Goal: Task Accomplishment & Management: Complete application form

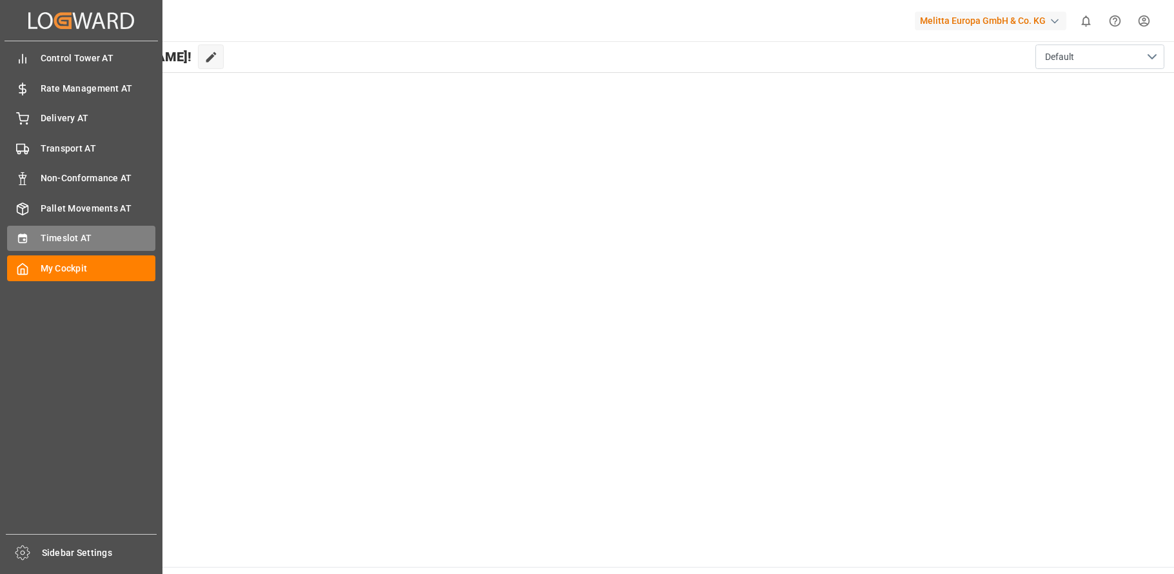
click at [26, 238] on icon at bounding box center [22, 238] width 13 height 13
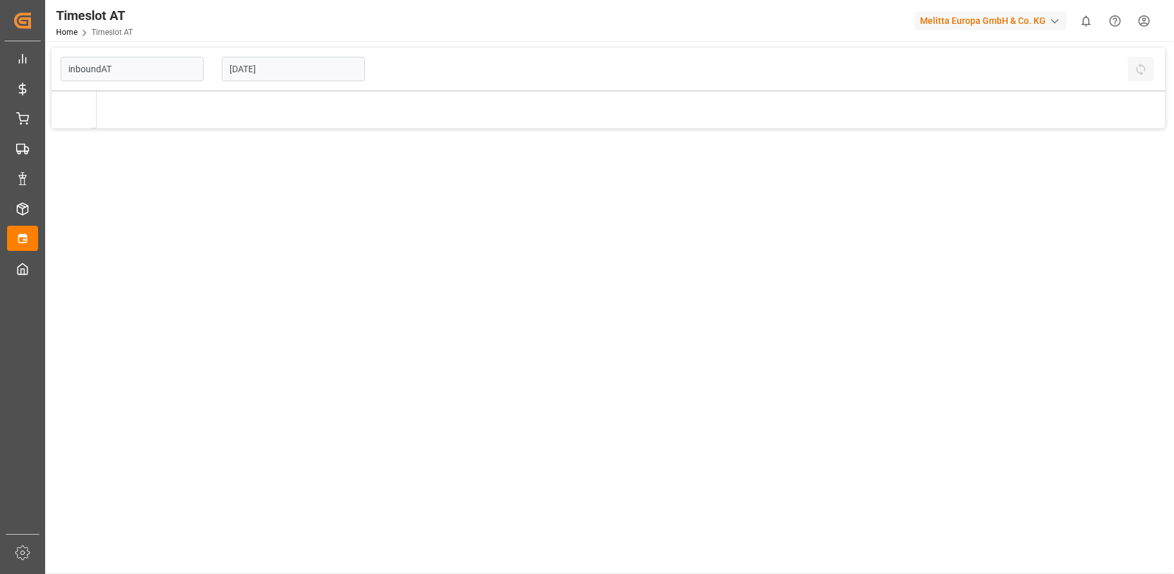
type input "Inbound AT"
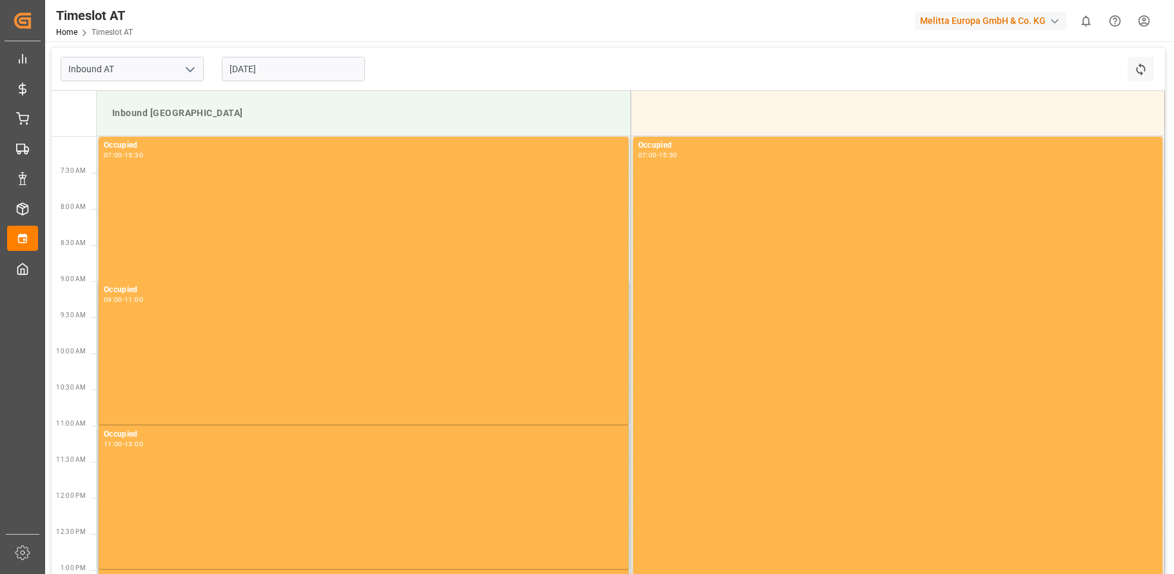
click at [305, 68] on input "[DATE]" at bounding box center [293, 69] width 143 height 24
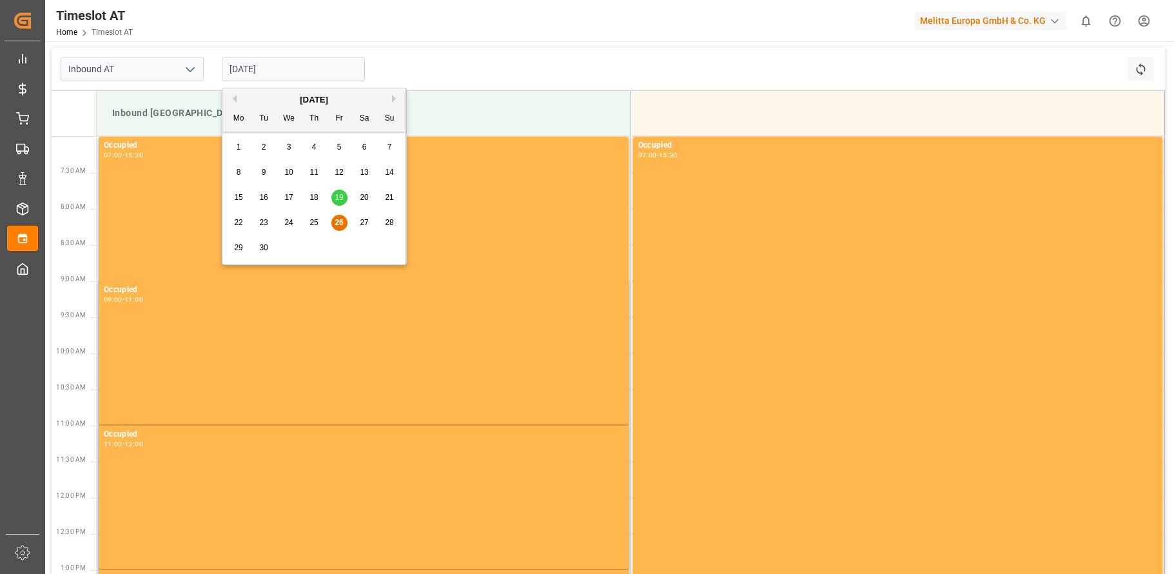
click at [396, 96] on button "Next Month" at bounding box center [396, 99] width 8 height 8
click at [289, 142] on span "1" at bounding box center [289, 146] width 5 height 9
type input "[DATE]"
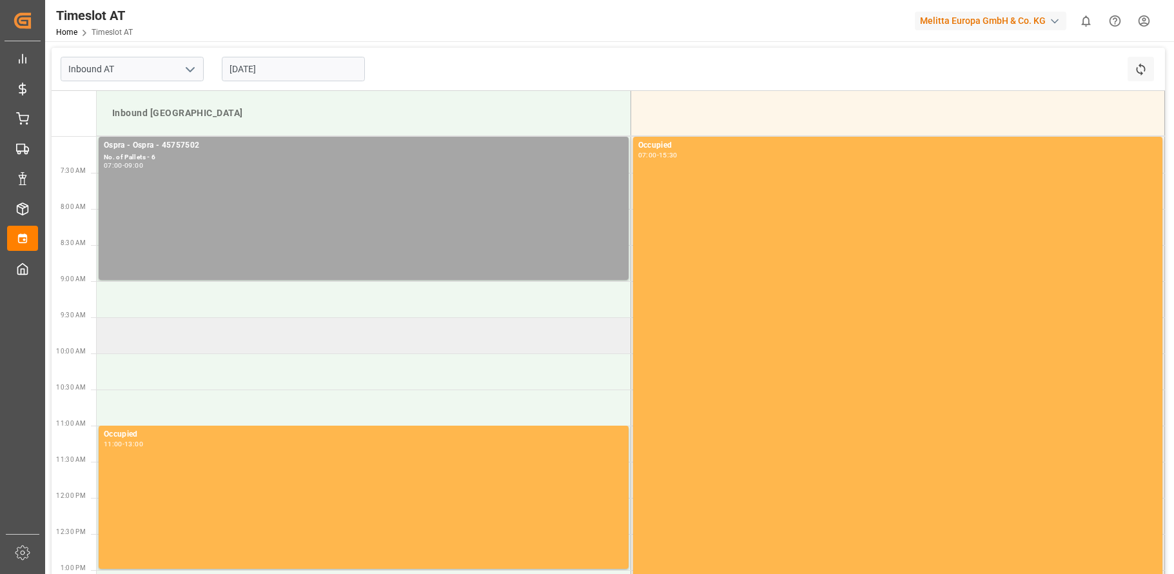
click at [335, 340] on td at bounding box center [364, 335] width 534 height 36
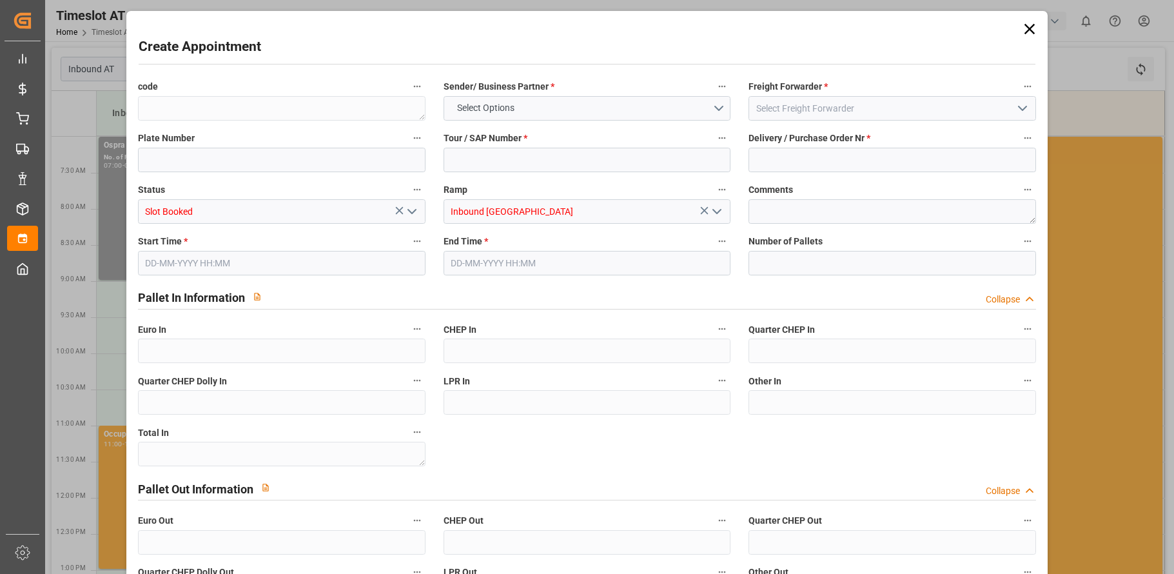
type input "0"
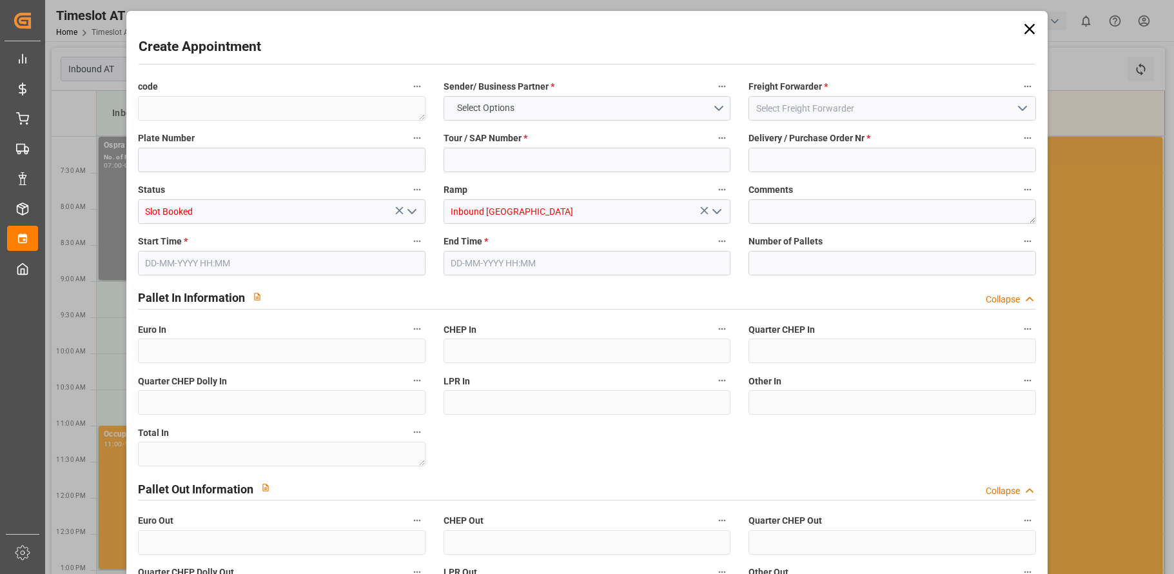
type input "0"
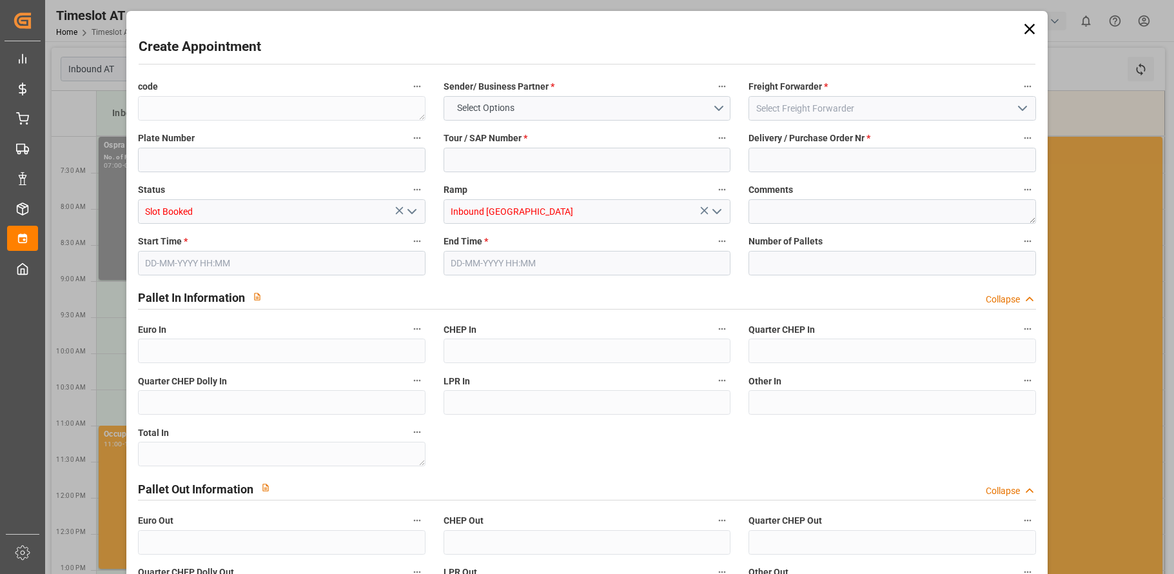
type input "0"
type input "[DATE] 09:30"
type input "[DATE] 11:30"
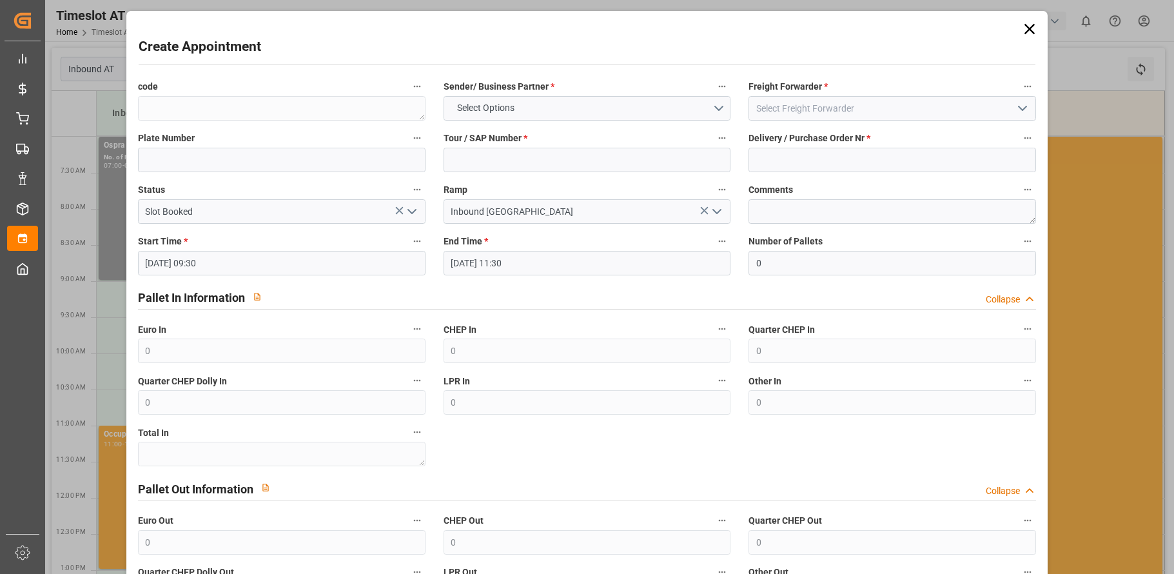
click at [1027, 25] on icon at bounding box center [1029, 29] width 18 height 18
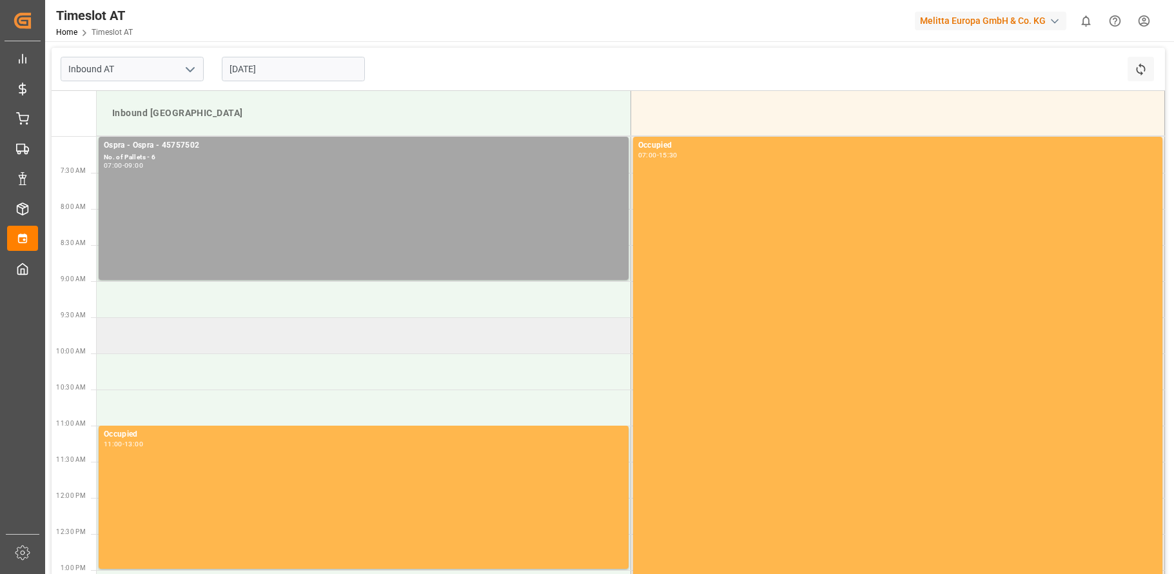
click at [468, 346] on td at bounding box center [364, 335] width 534 height 36
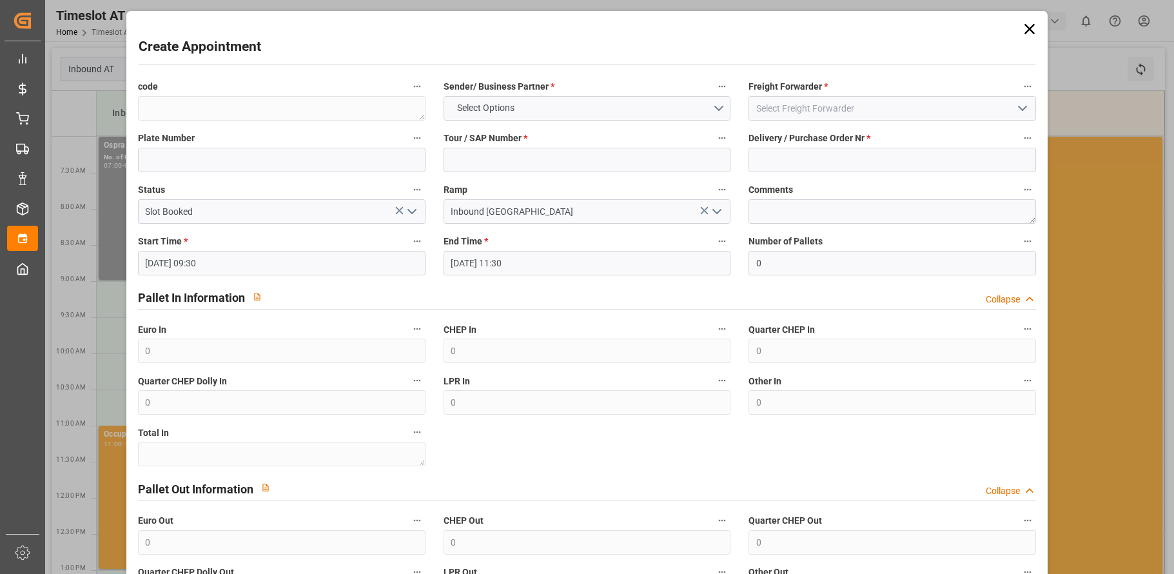
click at [1020, 30] on icon at bounding box center [1029, 29] width 18 height 18
